Goal: Task Accomplishment & Management: Complete application form

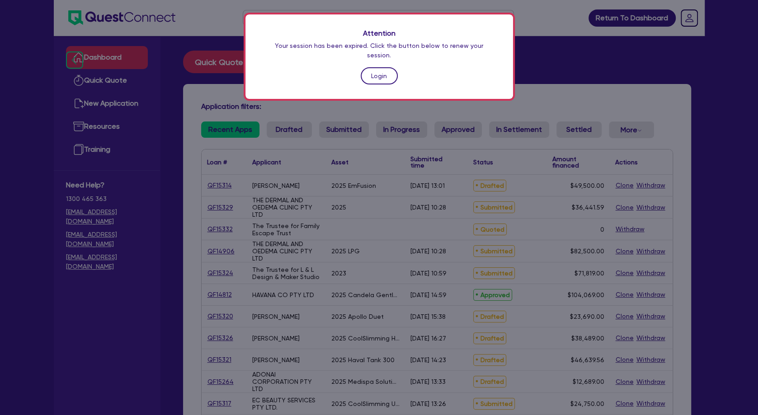
click at [368, 67] on link "Login" at bounding box center [378, 75] width 37 height 17
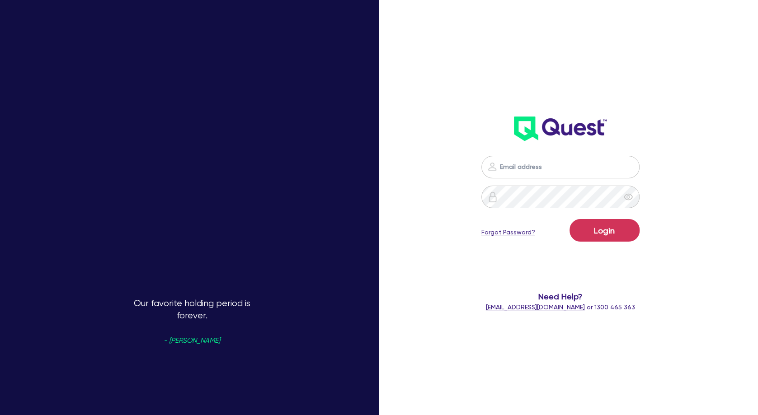
type input "[PERSON_NAME][EMAIL_ADDRESS][PERSON_NAME][DOMAIN_NAME]"
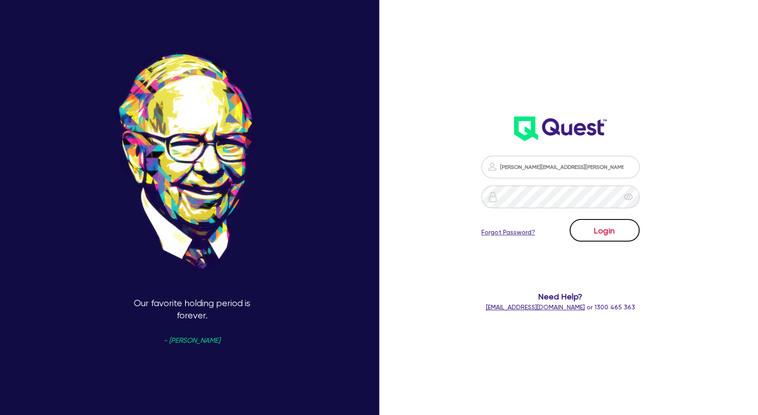
click at [607, 234] on button "Login" at bounding box center [604, 230] width 70 height 23
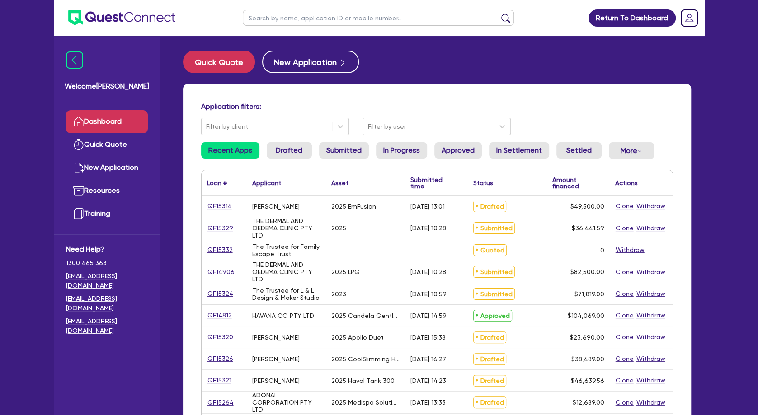
click at [295, 23] on input "text" at bounding box center [378, 18] width 271 height 16
type input "gen"
click at [498, 14] on button "submit" at bounding box center [505, 20] width 14 height 13
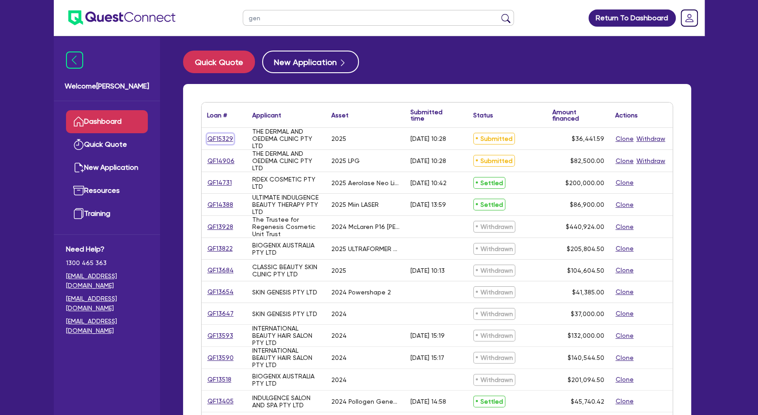
click at [218, 138] on link "QF15329" at bounding box center [220, 139] width 27 height 10
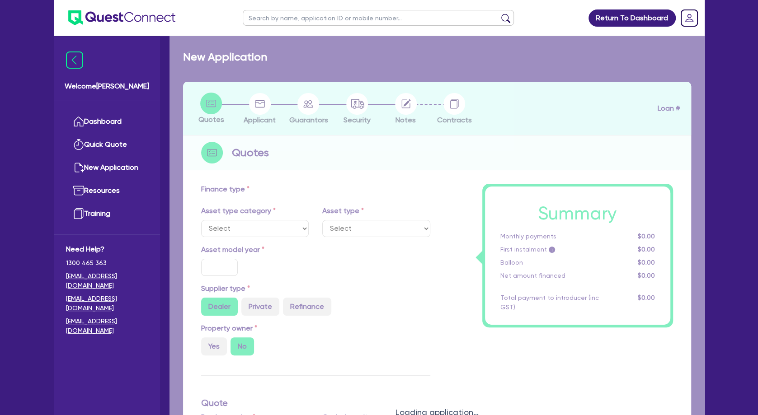
select select "TERTIARY_ASSETS"
type input "2025"
type input "45,551.99"
type input "9,110.4"
type input "5"
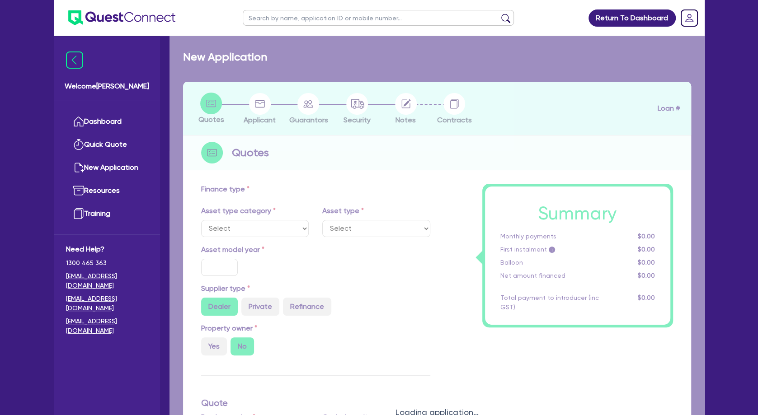
type input "1,822.08"
type input "11.59"
type input "500"
select select "BEAUTY_EQUIPMENT"
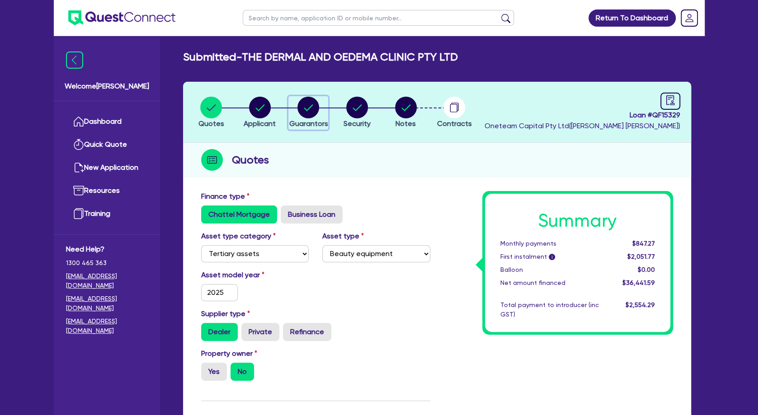
click at [314, 104] on circle "button" at bounding box center [308, 108] width 22 height 22
select select "MR"
select select "QLD"
select select "SINGLE"
select select "VEHICLE"
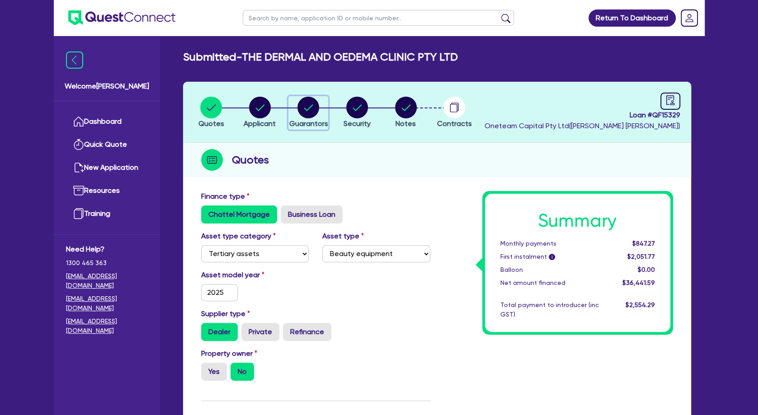
select select "CASH"
select select "EQUIPMENT"
select select "HOUSEHOLD_PERSONAL"
select select "OTHER"
select select "VEHICLE_LOAN"
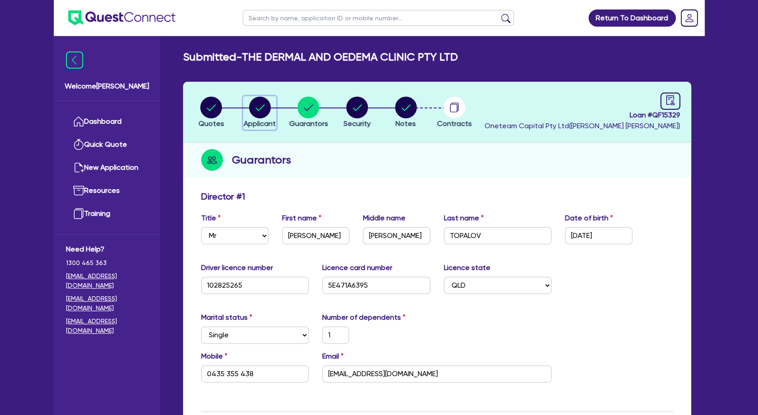
click at [264, 108] on circle "button" at bounding box center [260, 108] width 22 height 22
select select "COMPANY"
select select "HEALTH_BEAUTY"
select select "HAIR_BEAUTY_SALONS"
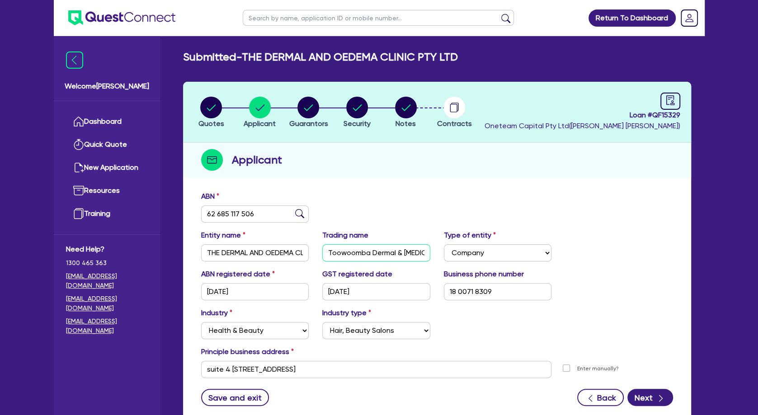
click at [354, 250] on input "Toowoomba Dermal & [MEDICAL_DATA] Clinic" at bounding box center [376, 252] width 108 height 17
click at [315, 105] on circle "button" at bounding box center [308, 108] width 22 height 22
select select "MR"
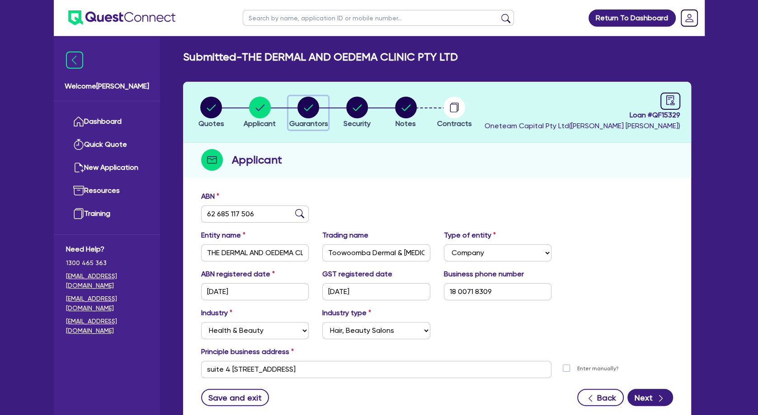
select select "QLD"
select select "SINGLE"
select select "VEHICLE"
select select "CASH"
select select "EQUIPMENT"
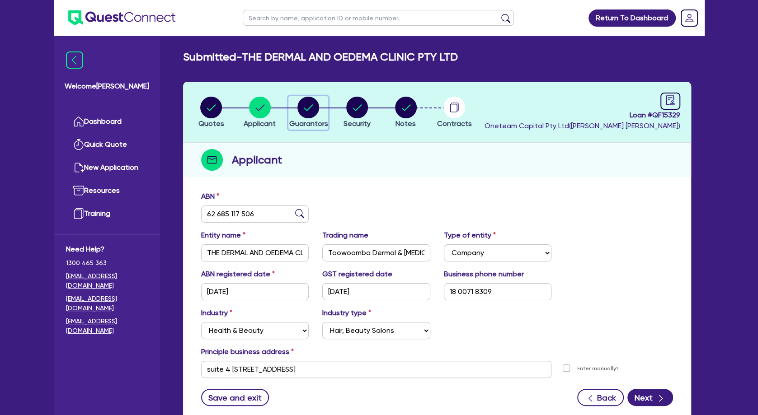
select select "HOUSEHOLD_PERSONAL"
select select "OTHER"
select select "VEHICLE_LOAN"
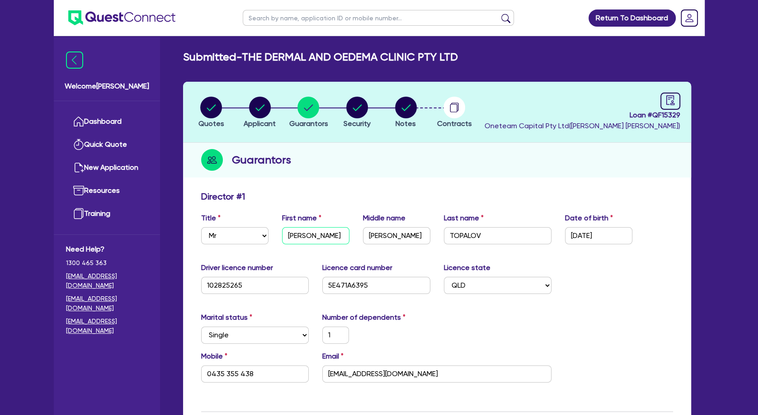
click at [312, 236] on input "[PERSON_NAME]" at bounding box center [315, 235] width 67 height 17
click at [472, 238] on input "TOPALOV" at bounding box center [498, 235] width 108 height 17
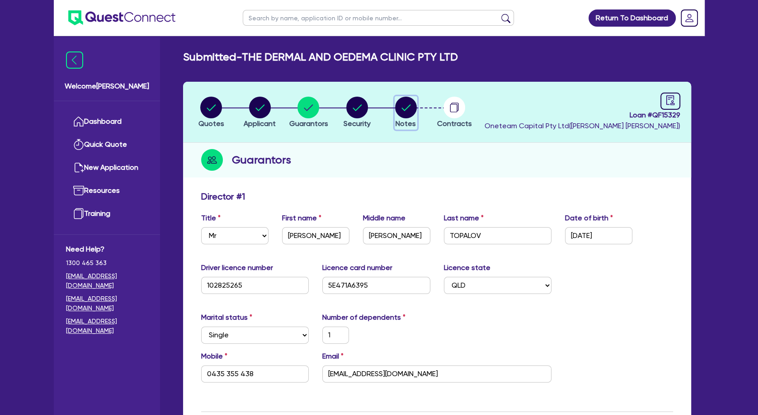
click at [404, 108] on circle "button" at bounding box center [406, 108] width 22 height 22
select select "Other"
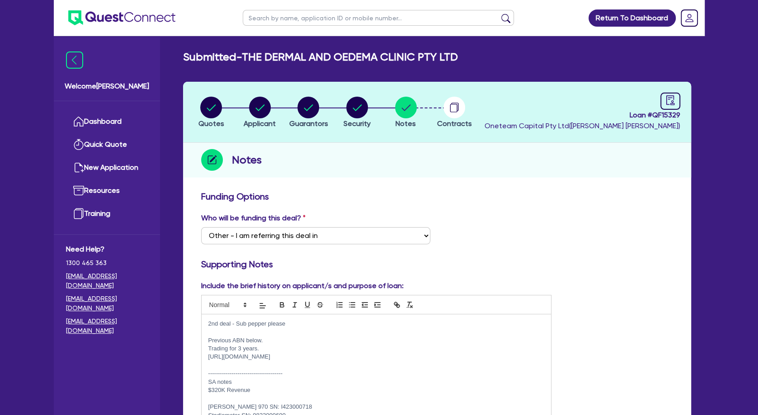
click at [321, 325] on p "2nd deal - Sub pepper please" at bounding box center [376, 324] width 336 height 8
